Goal: Navigation & Orientation: Find specific page/section

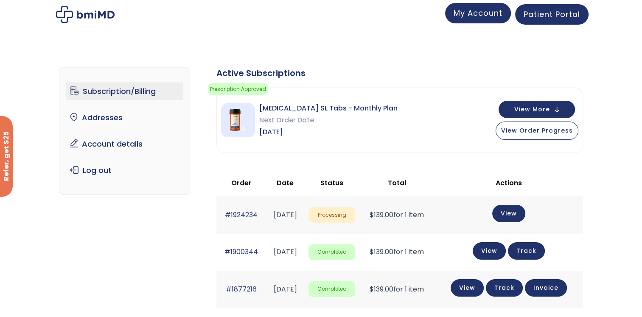
click at [468, 16] on span "My Account" at bounding box center [478, 13] width 49 height 11
click at [563, 18] on span "Patient Portal" at bounding box center [552, 13] width 56 height 11
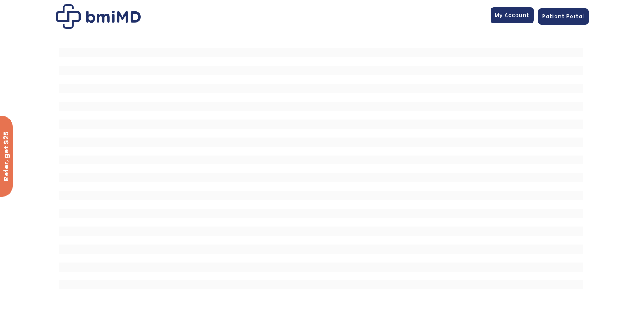
click at [520, 20] on link "My Account" at bounding box center [512, 15] width 43 height 16
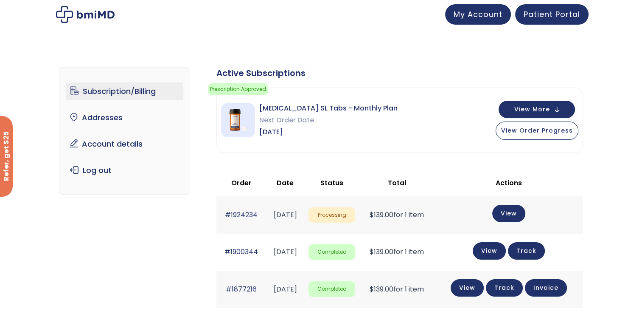
click at [107, 12] on img at bounding box center [85, 14] width 59 height 17
